Goal: Find specific fact: Find specific fact

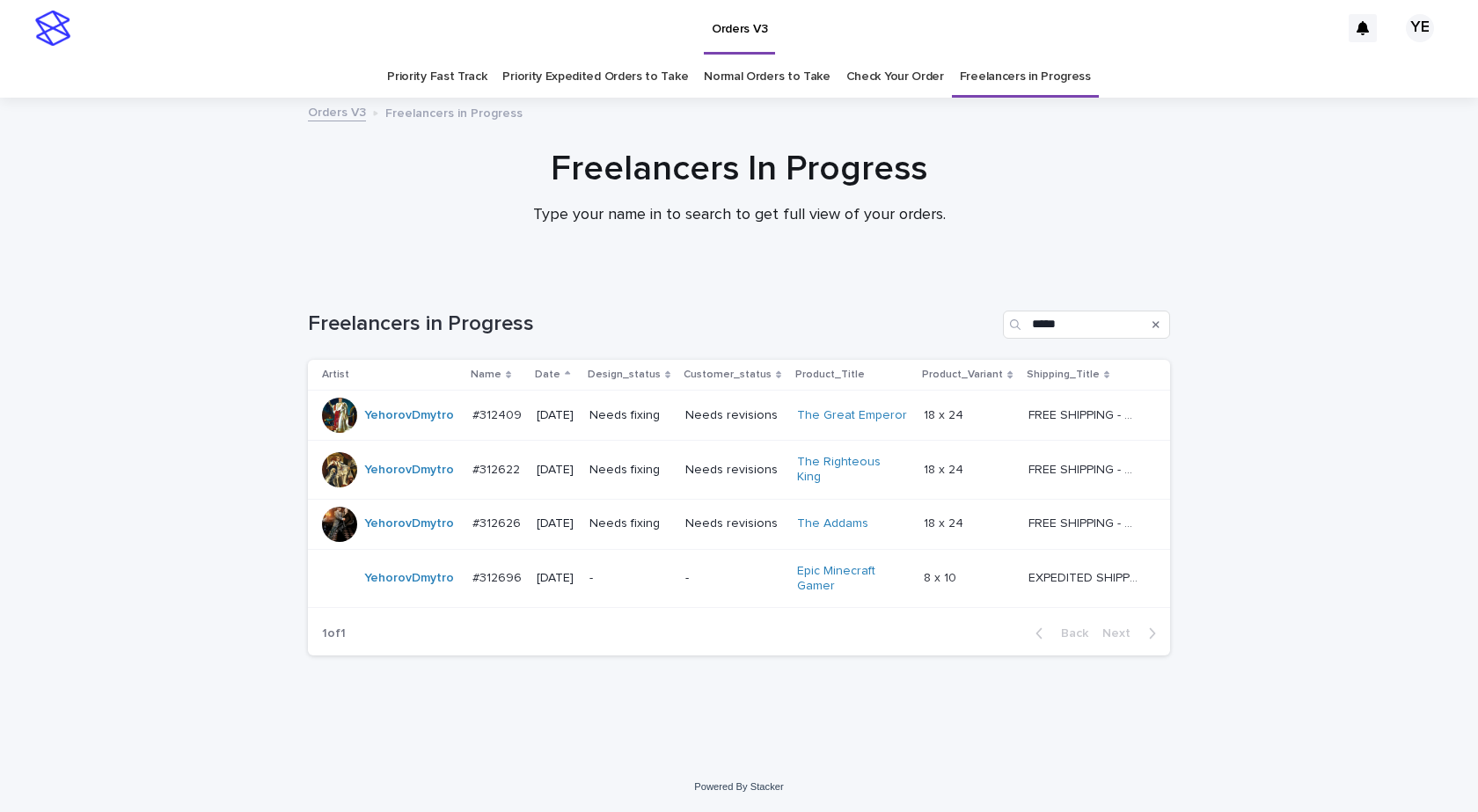
click at [408, 589] on td "YehorovDmytro" at bounding box center [386, 578] width 157 height 59
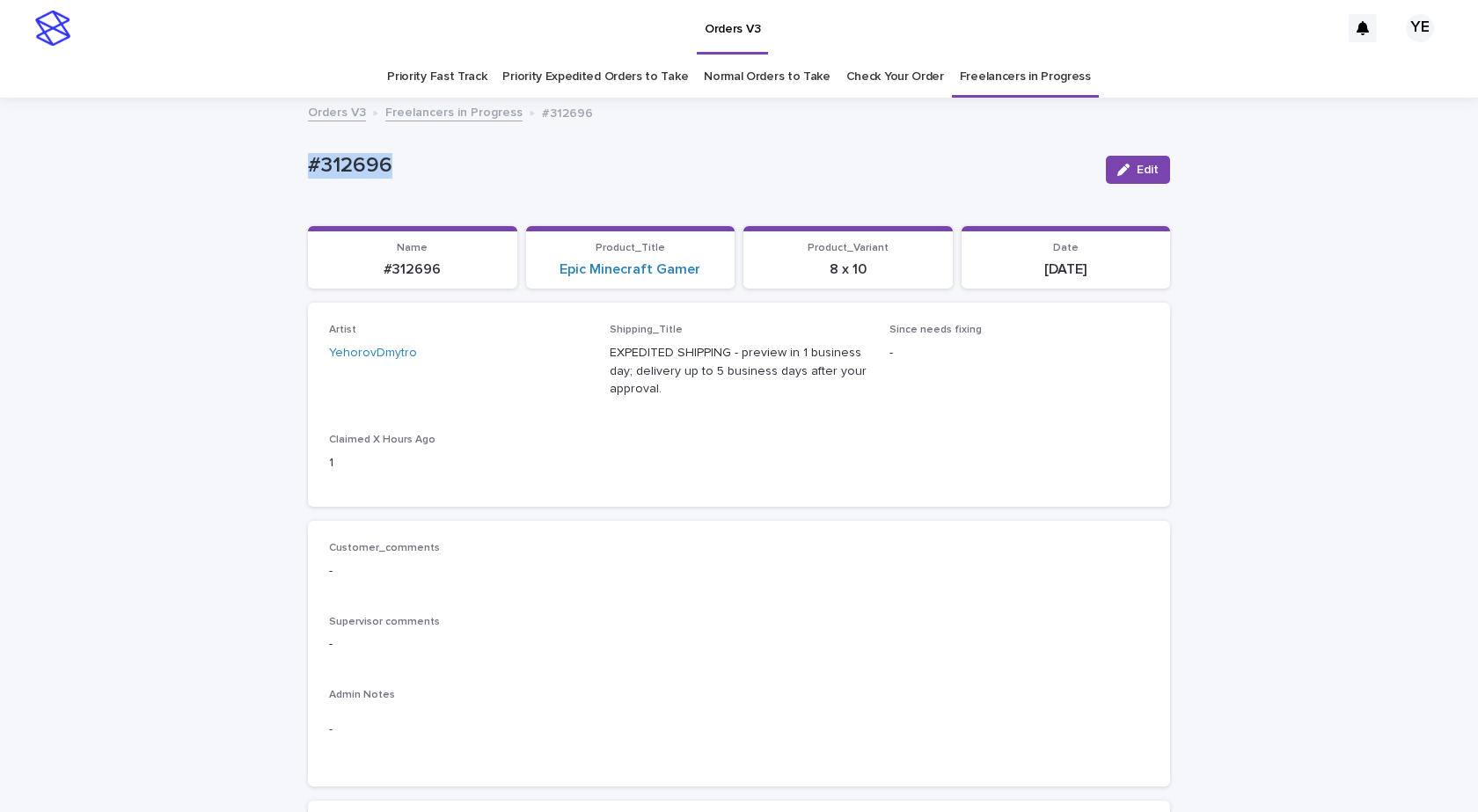
drag, startPoint x: 292, startPoint y: 157, endPoint x: 229, endPoint y: 154, distance: 63.1
copy p "#312696"
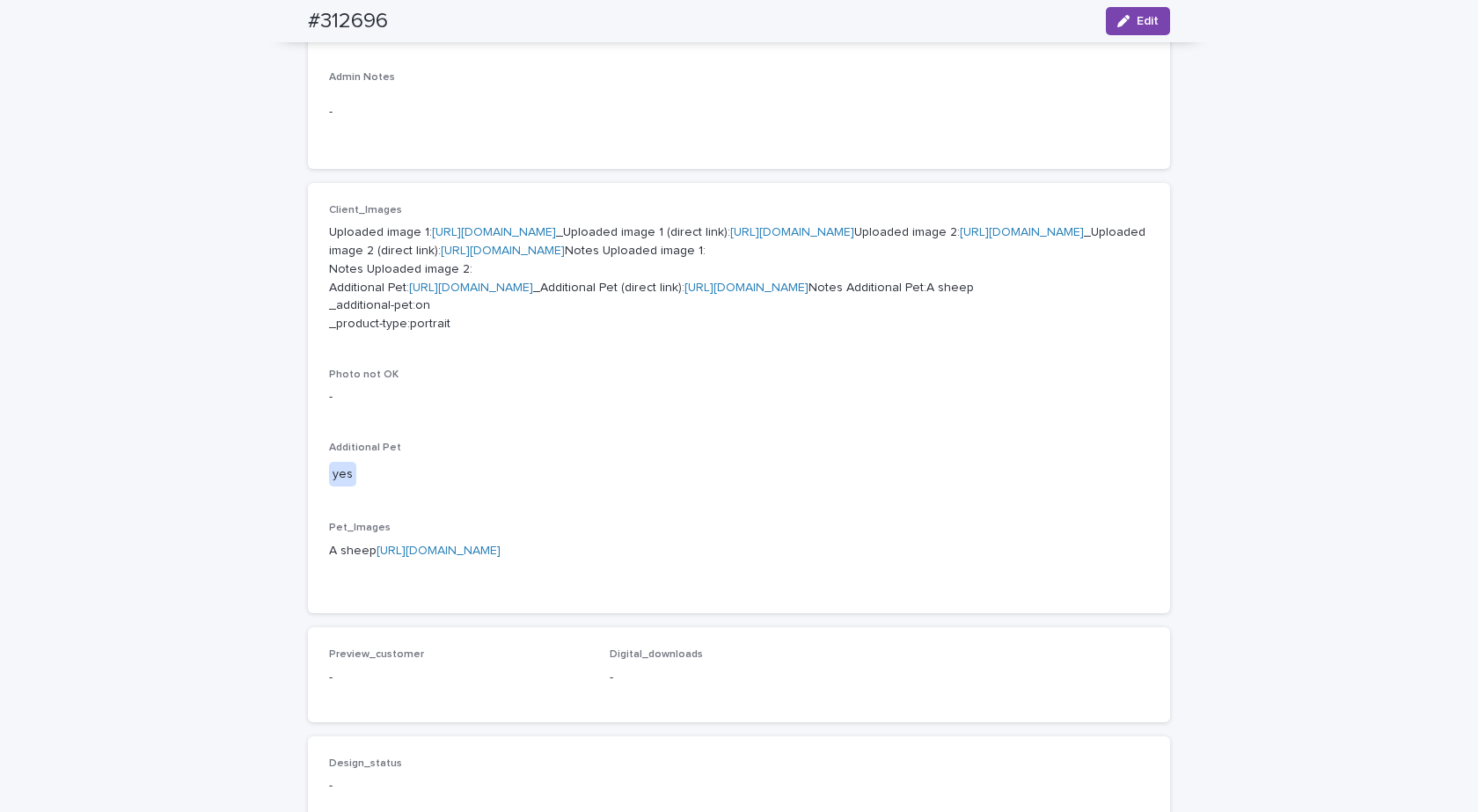
scroll to position [616, 0]
drag, startPoint x: 521, startPoint y: 461, endPoint x: 470, endPoint y: 452, distance: 51.8
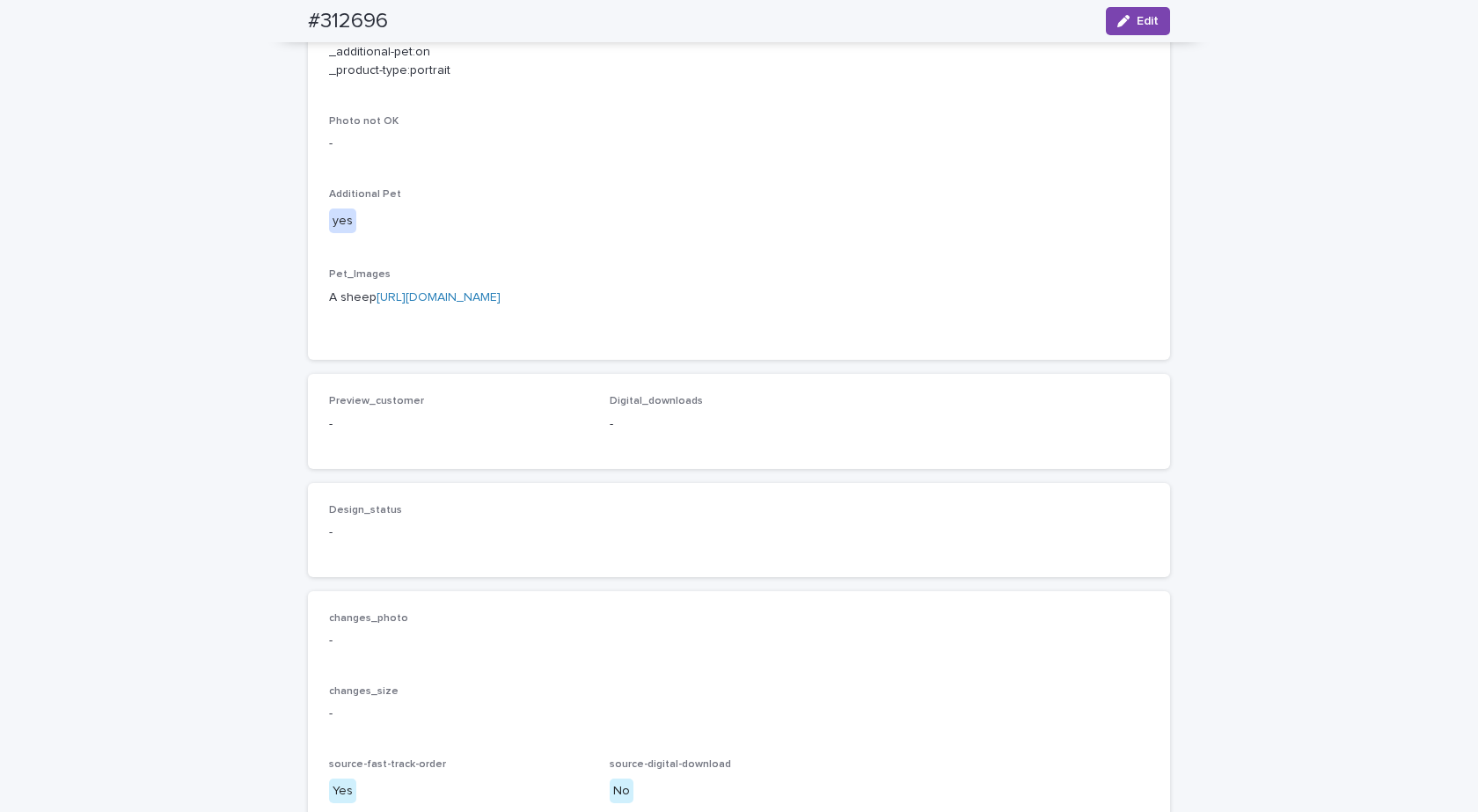
scroll to position [880, 0]
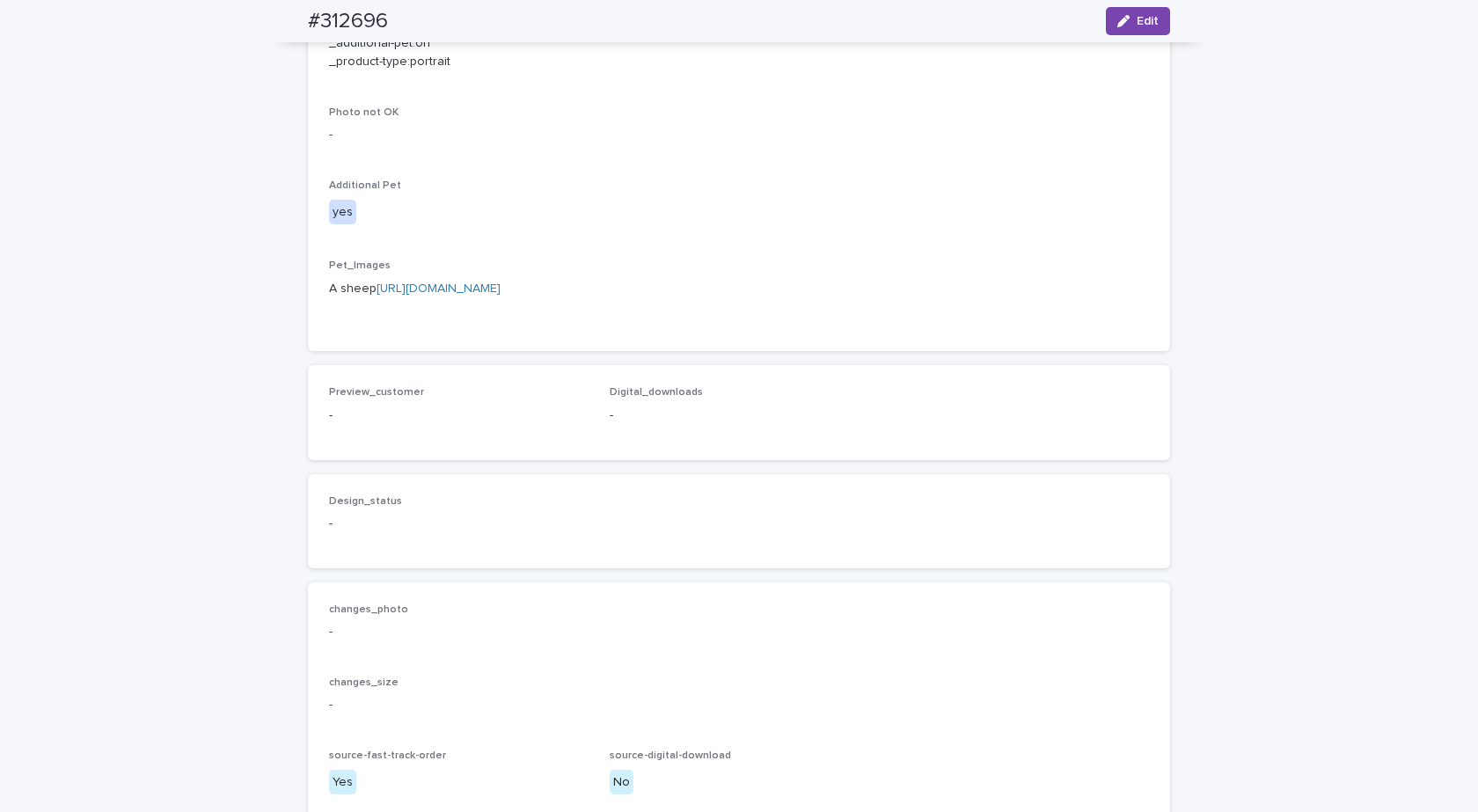
click at [501, 295] on link "https://cdn.shopify.com-uploadkit.app/s/files/1/0033/4807/0511/files/download.h…" at bounding box center [439, 289] width 124 height 13
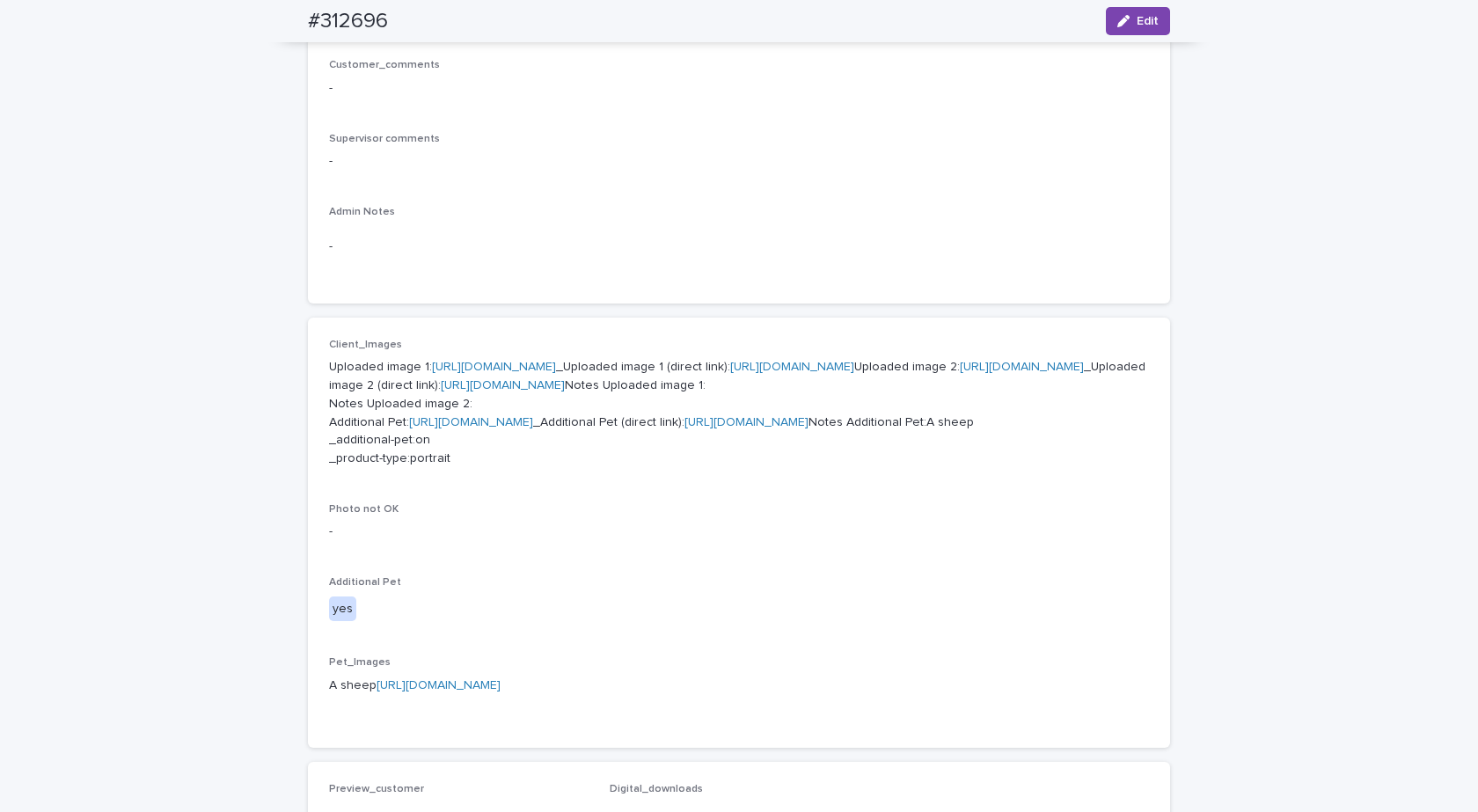
scroll to position [616, 0]
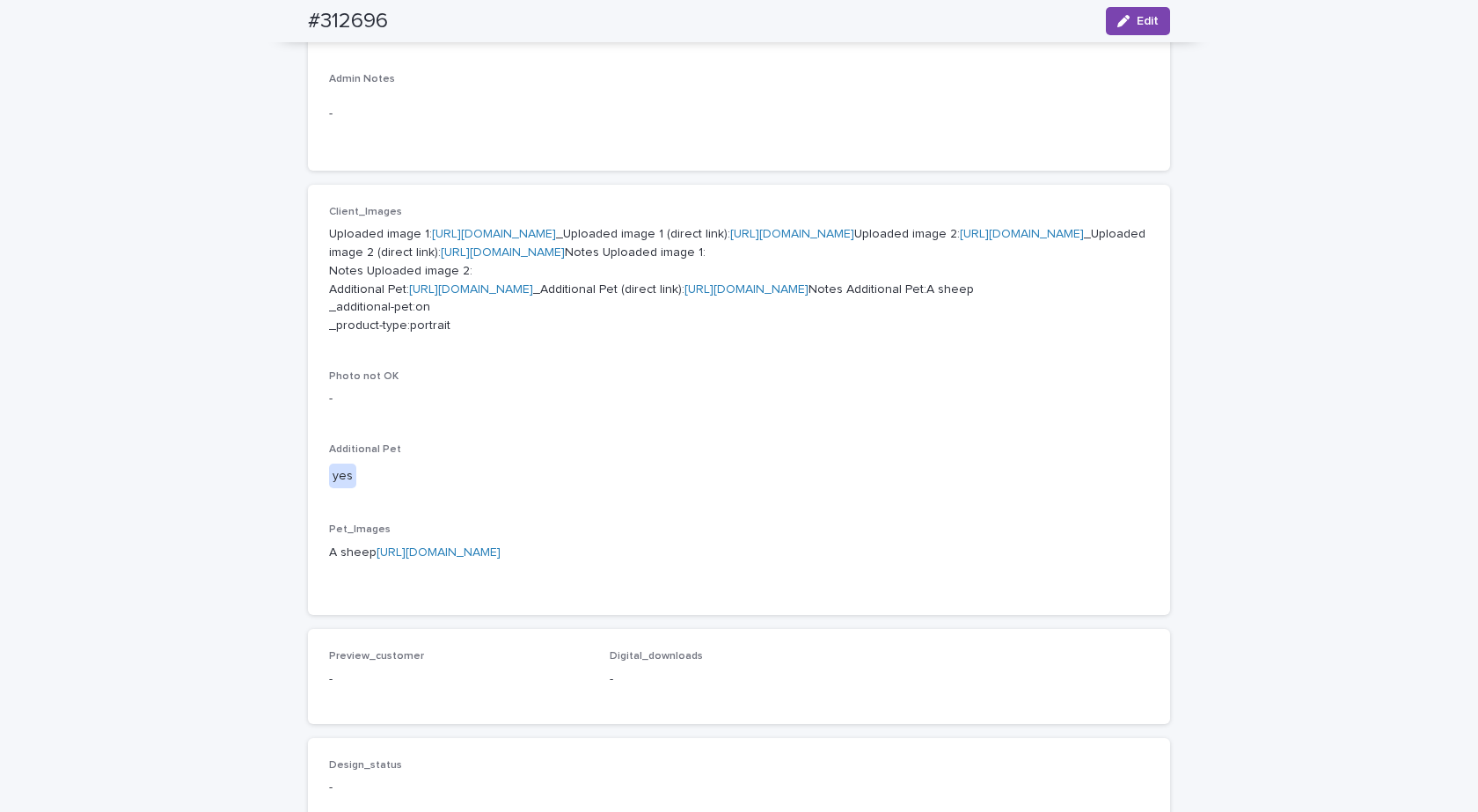
click at [467, 229] on link "https://cdn.shopify.com-uploadkit.app/s/files/1/0033/4807/0511/files/download.h…" at bounding box center [494, 234] width 124 height 13
drag, startPoint x: 413, startPoint y: 14, endPoint x: 263, endPoint y: 16, distance: 150.0
click at [266, 16] on div "#312696 Edit" at bounding box center [739, 21] width 947 height 42
copy h2 "#312696"
click at [69, 436] on div "Loading... Saving… Loading... Saving… #312696 Edit #312696 Edit Sorry, there wa…" at bounding box center [739, 340] width 1478 height 1713
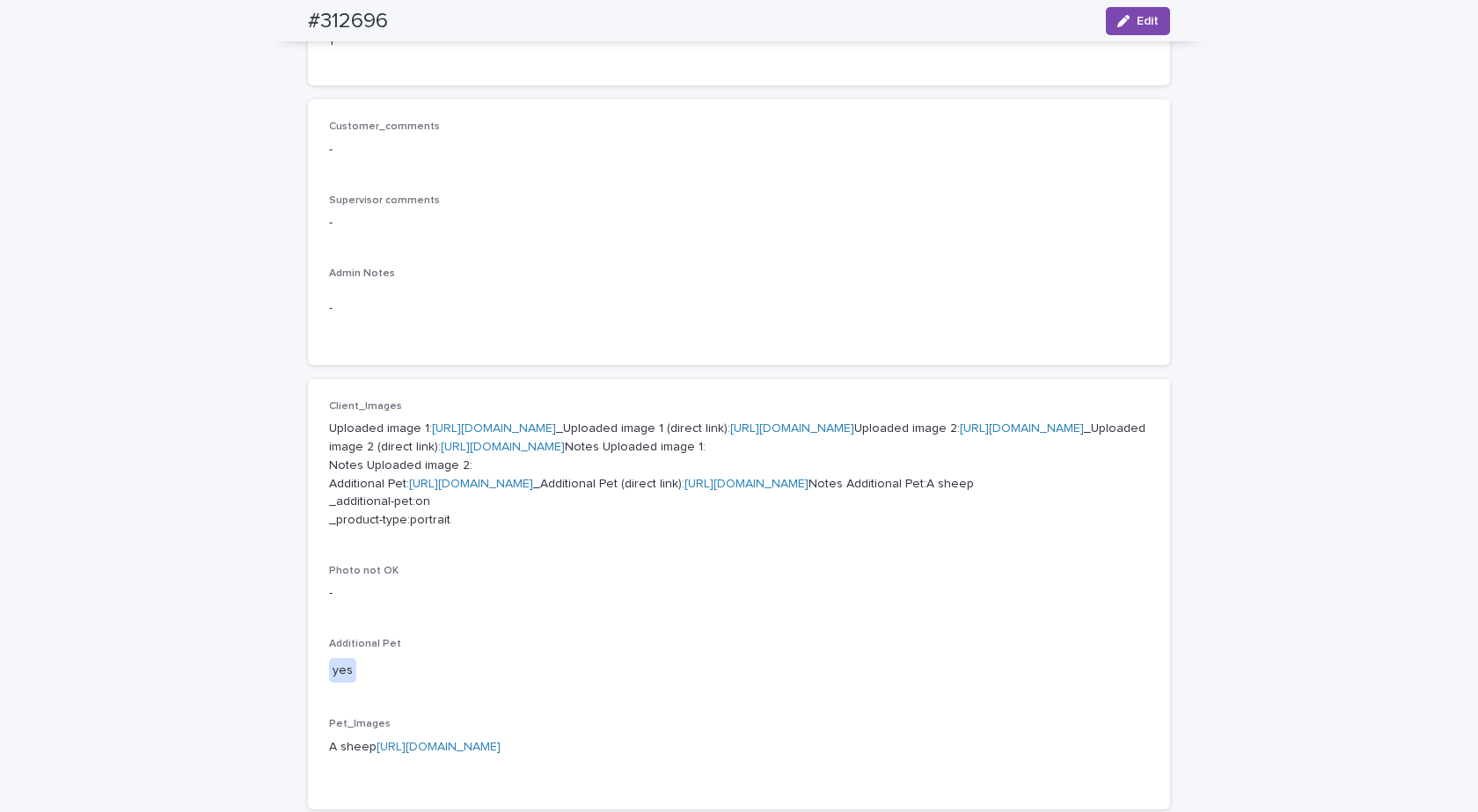
scroll to position [88, 0]
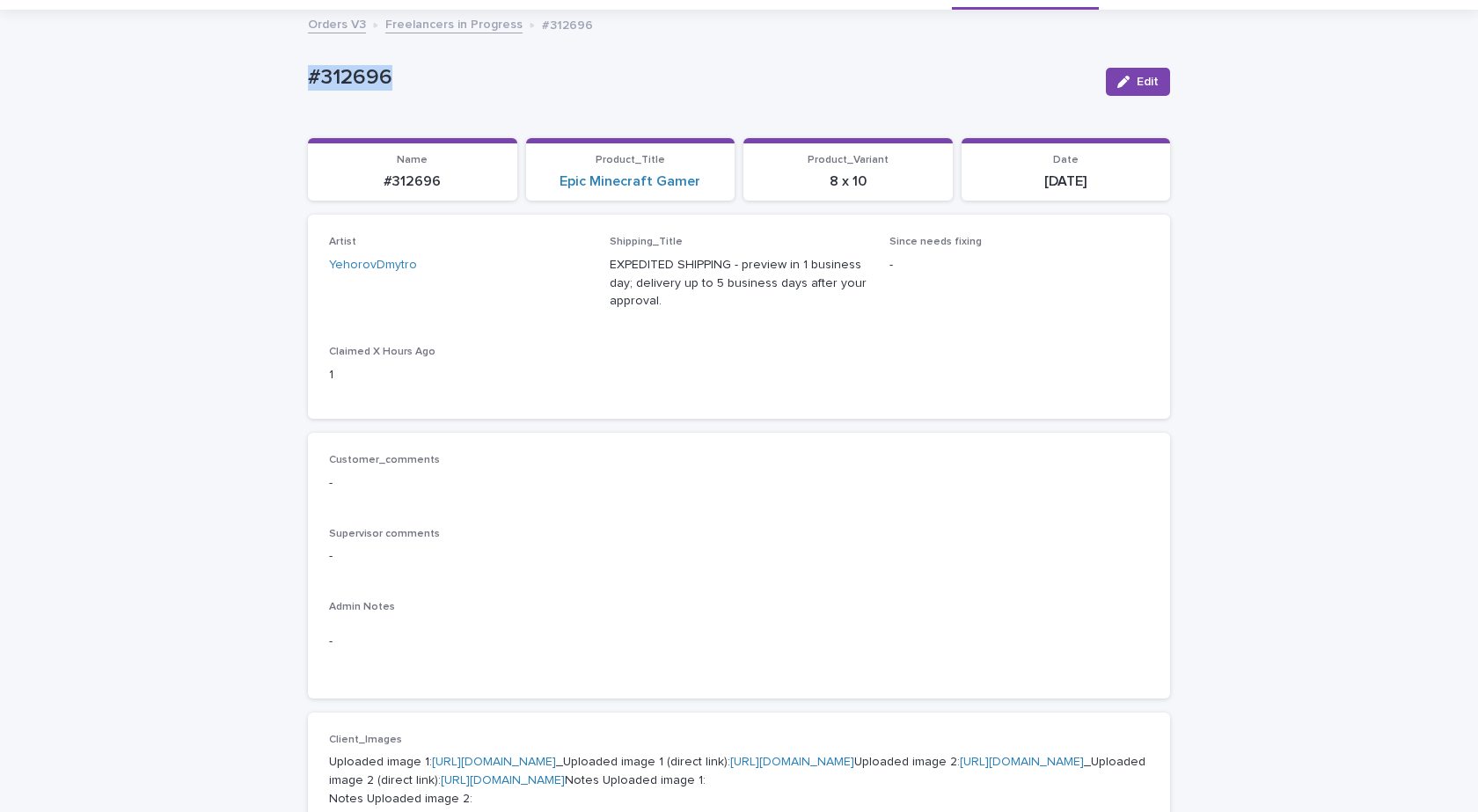
drag, startPoint x: 407, startPoint y: 78, endPoint x: 287, endPoint y: 75, distance: 120.0
copy p "#312696"
